Goal: Task Accomplishment & Management: Use online tool/utility

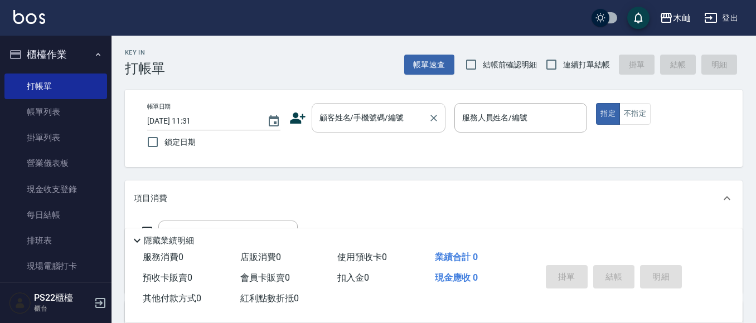
click at [334, 120] on input "顧客姓名/手機號碼/編號" at bounding box center [370, 118] width 107 height 20
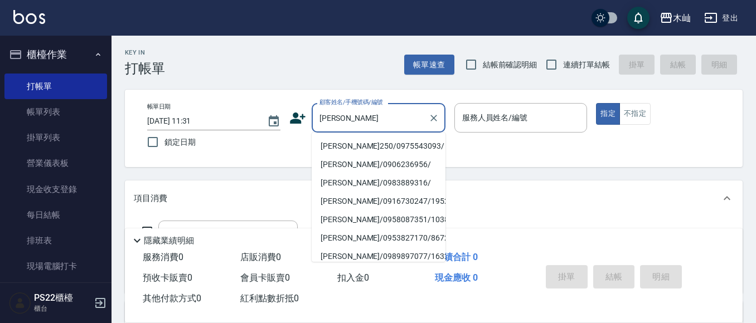
click at [366, 144] on li "[PERSON_NAME]250/0975543093/" at bounding box center [379, 146] width 134 height 18
type input "[PERSON_NAME]250/0975543093/"
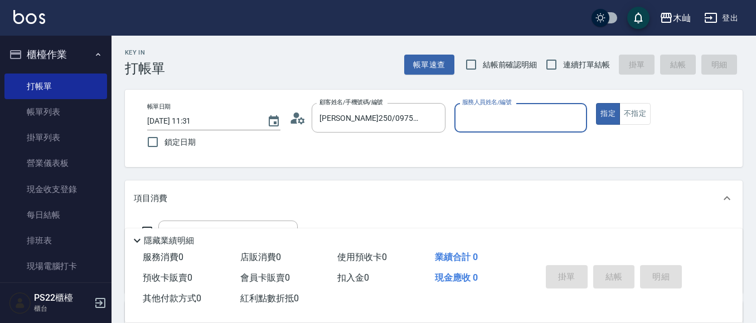
type input "小愛-10"
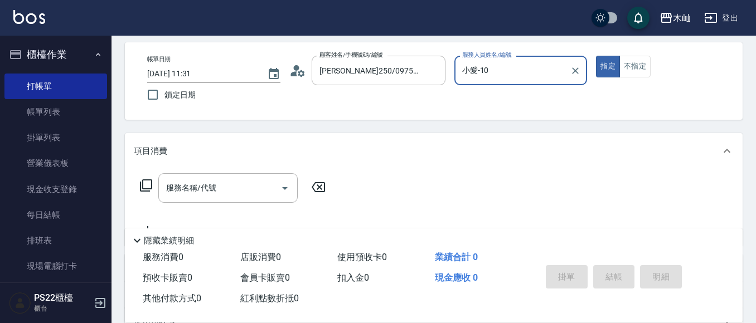
scroll to position [112, 0]
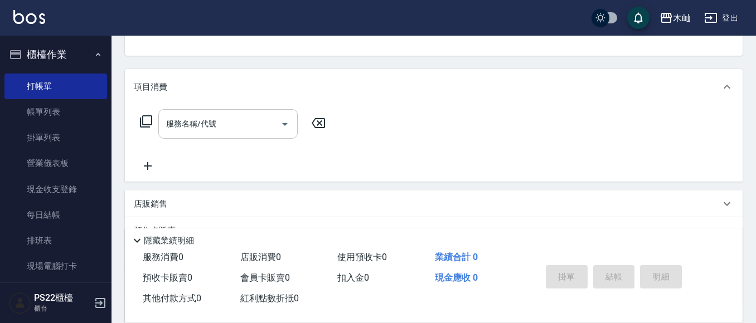
click at [257, 128] on input "服務名稱/代號" at bounding box center [219, 124] width 113 height 20
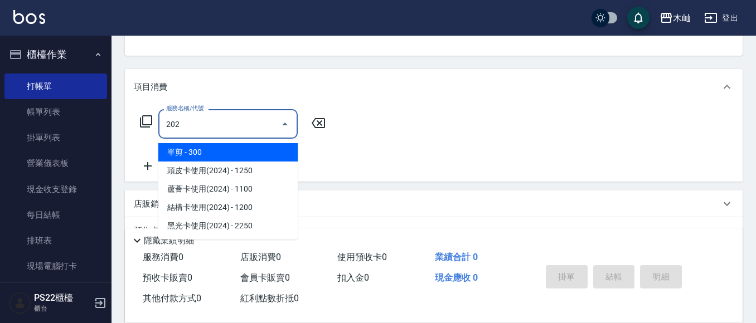
type input "單剪(202)"
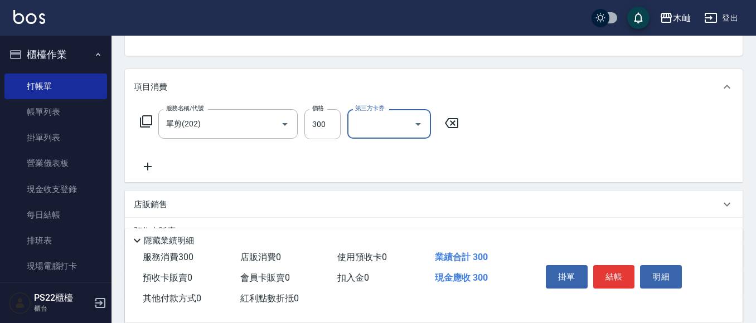
click at [318, 99] on div "項目消費" at bounding box center [434, 87] width 618 height 36
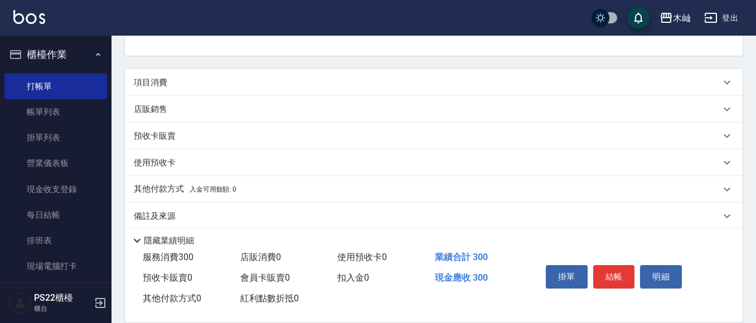
click at [169, 78] on div "項目消費" at bounding box center [427, 83] width 587 height 12
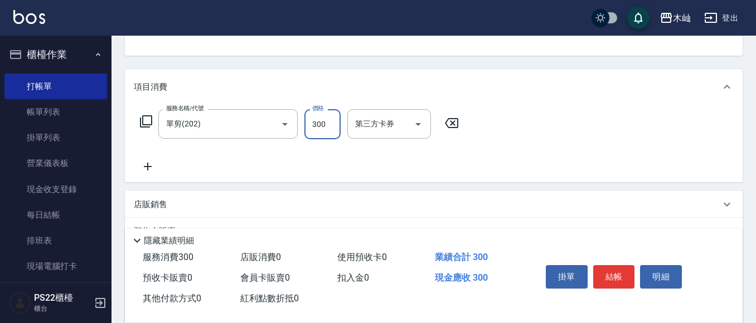
click at [330, 128] on input "300" at bounding box center [323, 124] width 36 height 30
type input "250"
click at [617, 274] on button "結帳" at bounding box center [614, 276] width 42 height 23
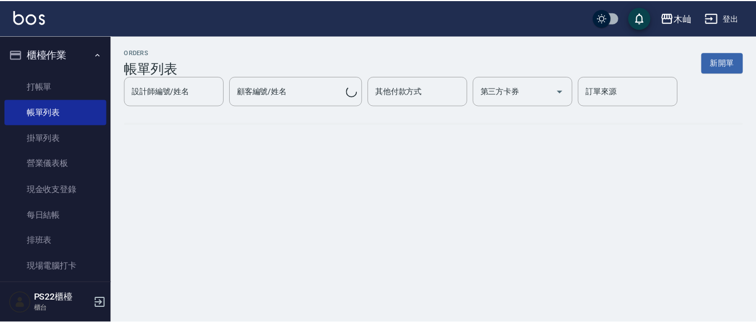
scroll to position [187, 0]
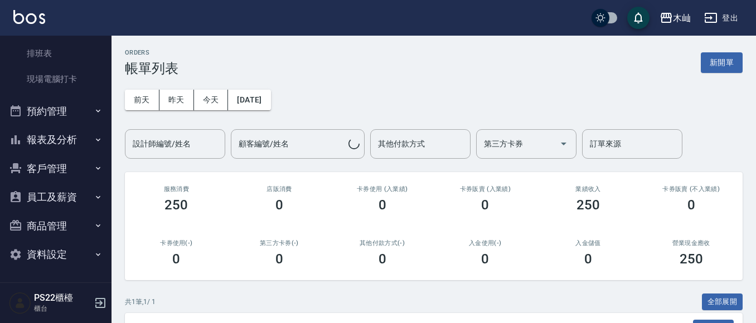
click at [62, 129] on button "報表及分析" at bounding box center [55, 139] width 103 height 29
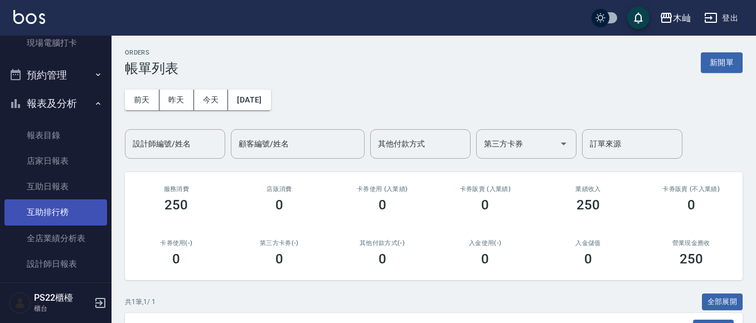
scroll to position [243, 0]
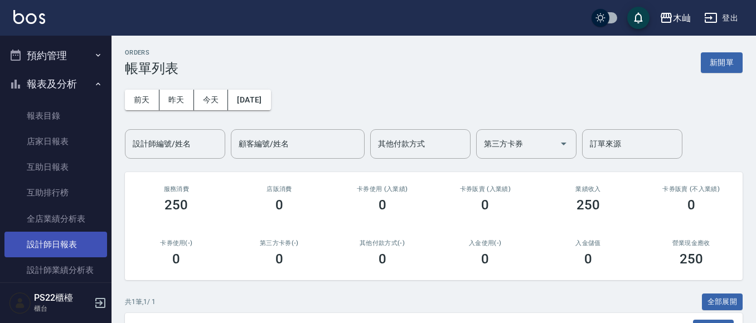
click at [59, 234] on link "設計師日報表" at bounding box center [55, 245] width 103 height 26
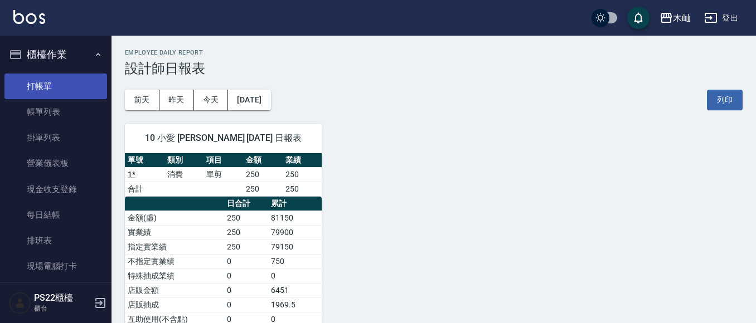
click at [26, 86] on link "打帳單" at bounding box center [55, 87] width 103 height 26
